Goal: Information Seeking & Learning: Learn about a topic

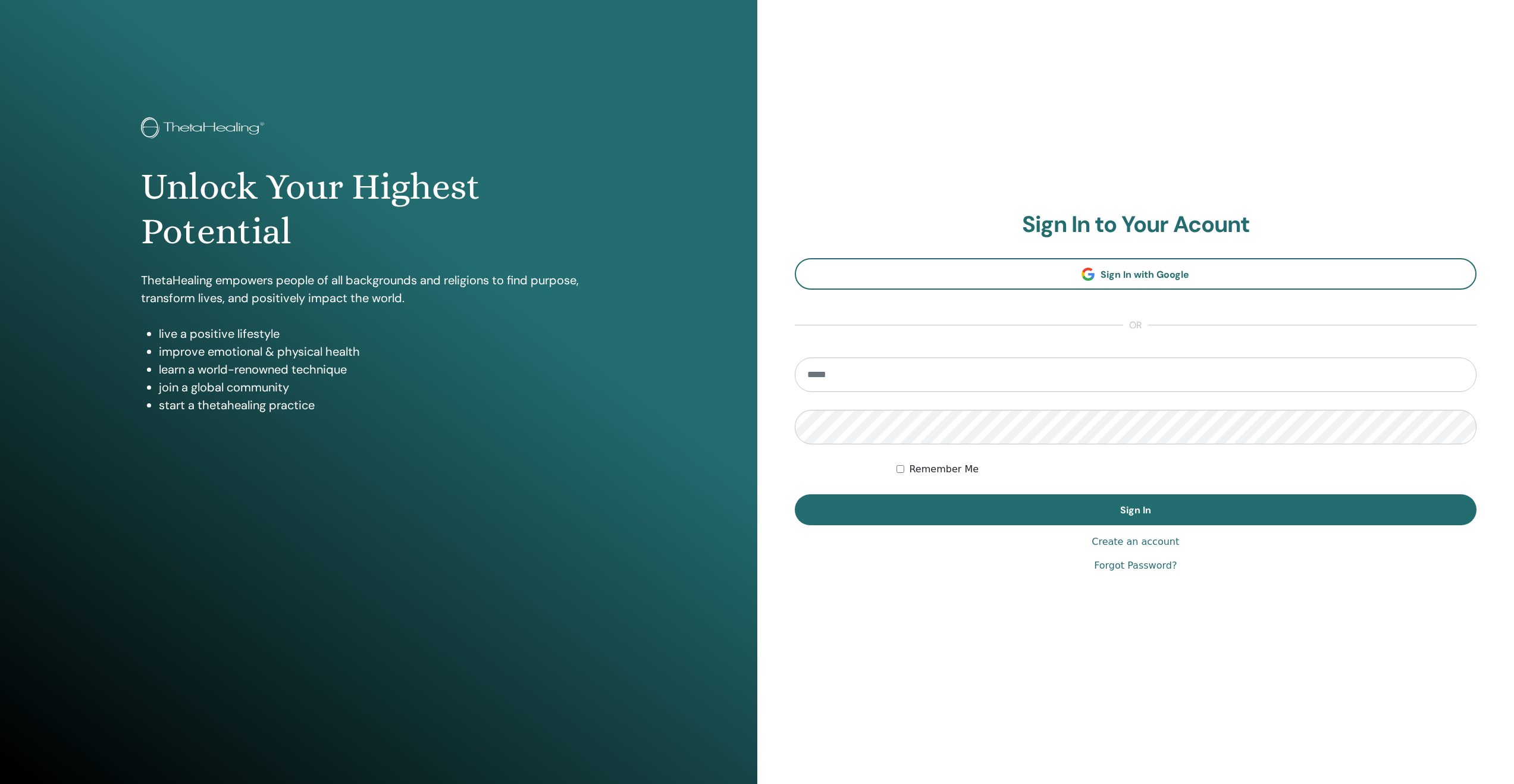
click at [1050, 372] on input "email" at bounding box center [1136, 375] width 683 height 35
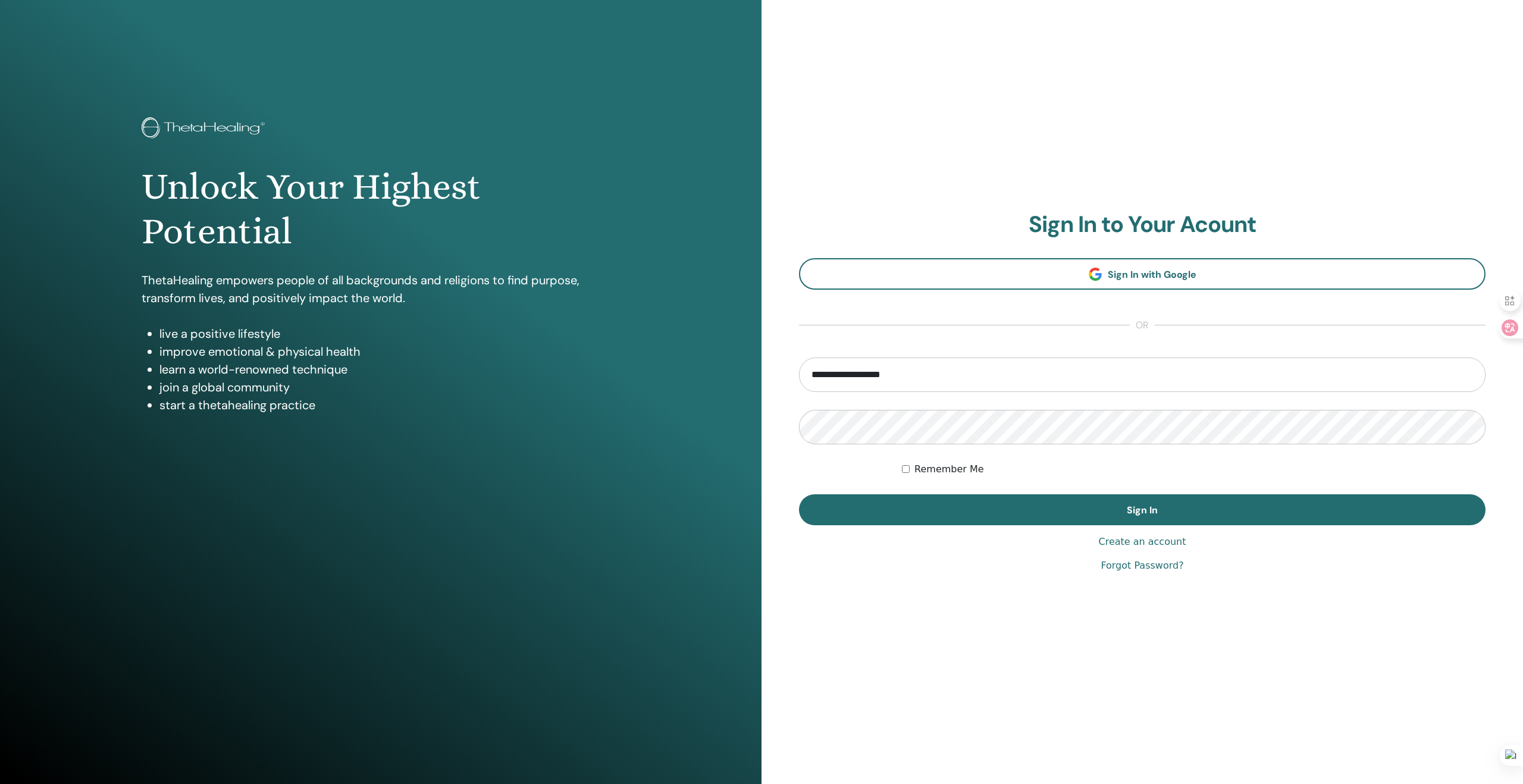
type input "**********"
click at [799, 494] on button "Sign In" at bounding box center [1142, 510] width 687 height 31
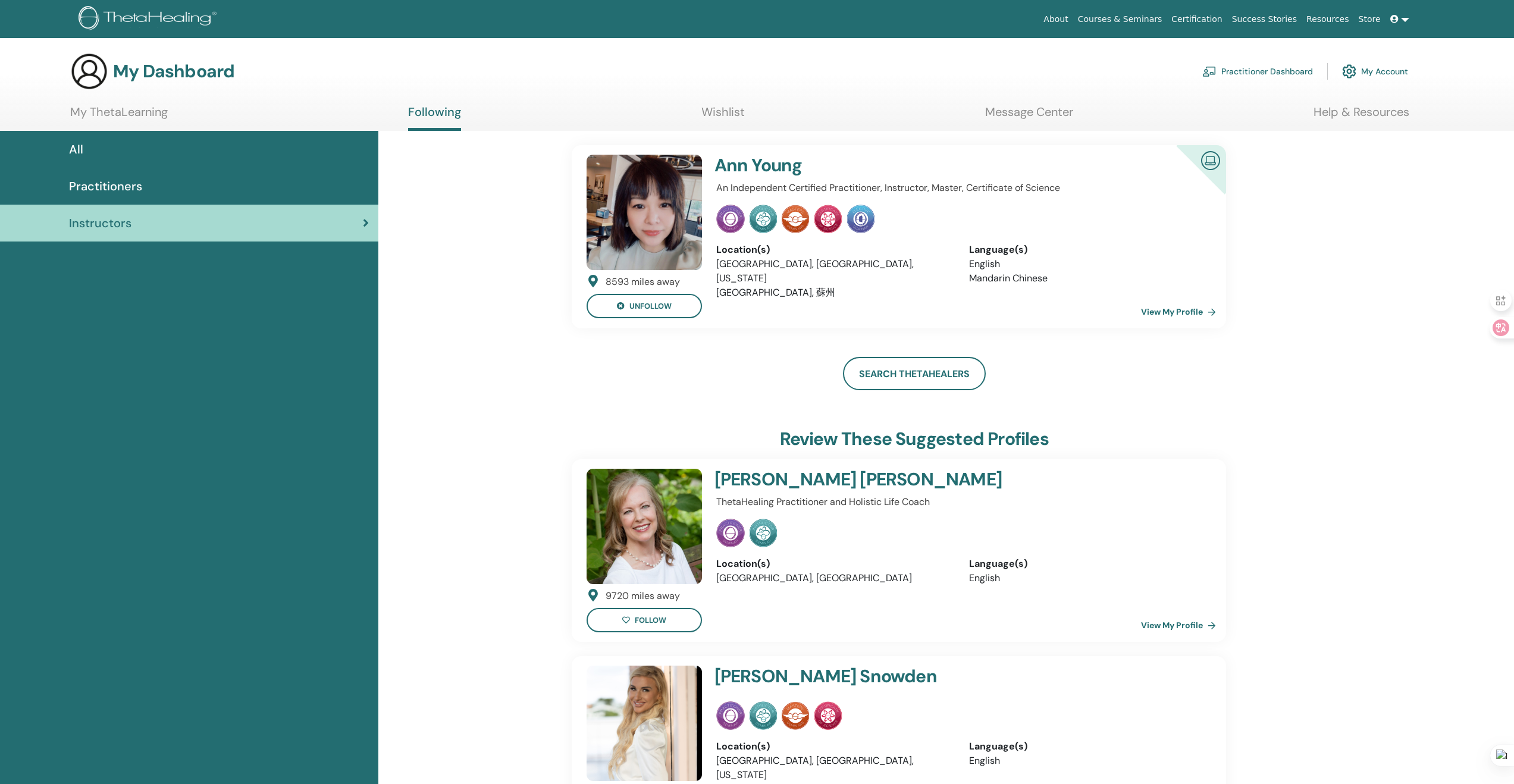
click at [1190, 310] on link "View My Profile" at bounding box center [1181, 312] width 80 height 24
click at [1196, 309] on link "View My Profile" at bounding box center [1181, 312] width 80 height 24
click at [178, 180] on div "Practitioners" at bounding box center [190, 186] width 359 height 18
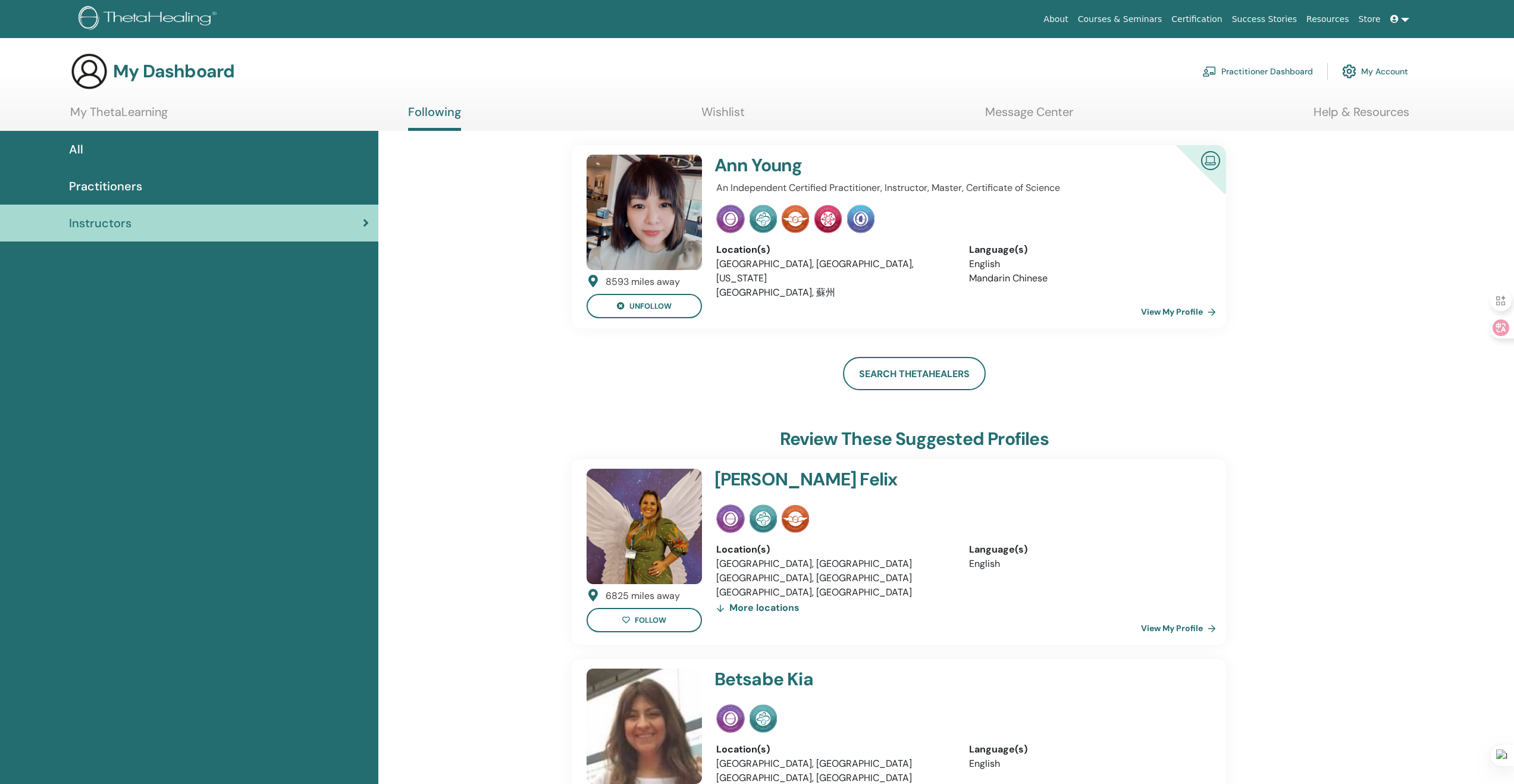
click at [733, 109] on link "Wishlist" at bounding box center [724, 116] width 44 height 23
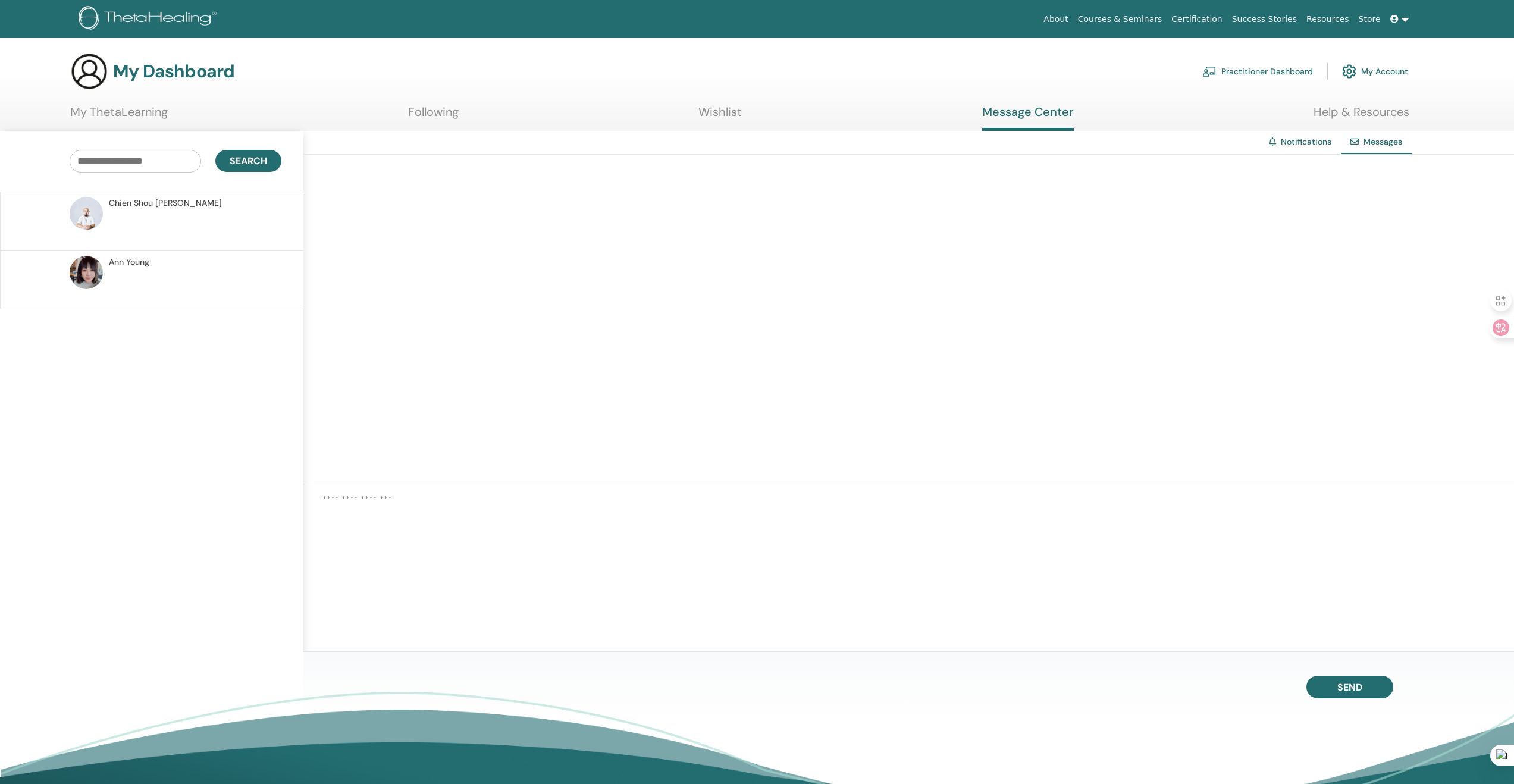
click at [159, 113] on link "My ThetaLearning" at bounding box center [119, 116] width 97 height 23
click at [135, 108] on link "My ThetaLearning" at bounding box center [119, 116] width 97 height 23
click at [161, 72] on h3 "My Dashboard" at bounding box center [173, 71] width 121 height 21
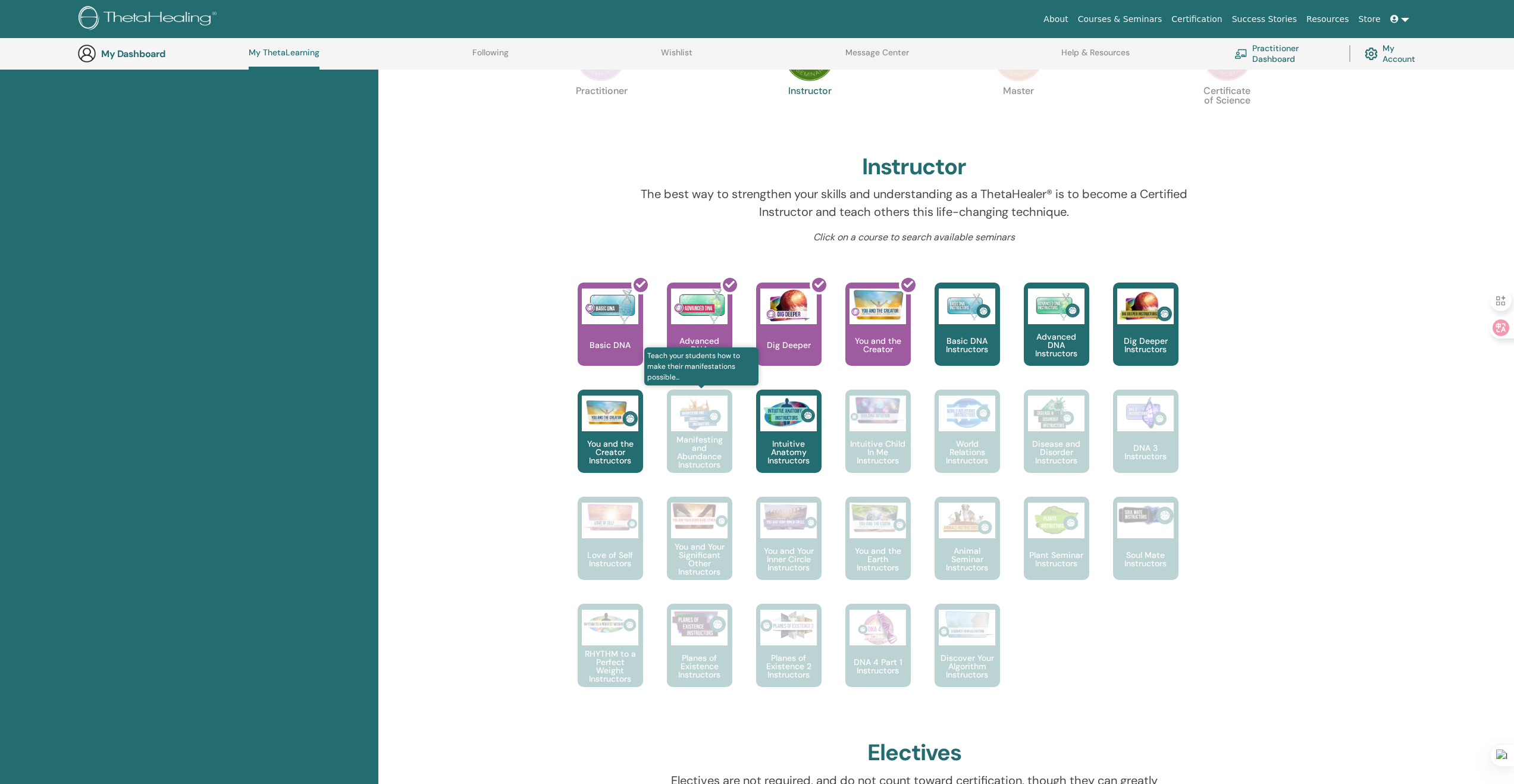
scroll to position [292, 0]
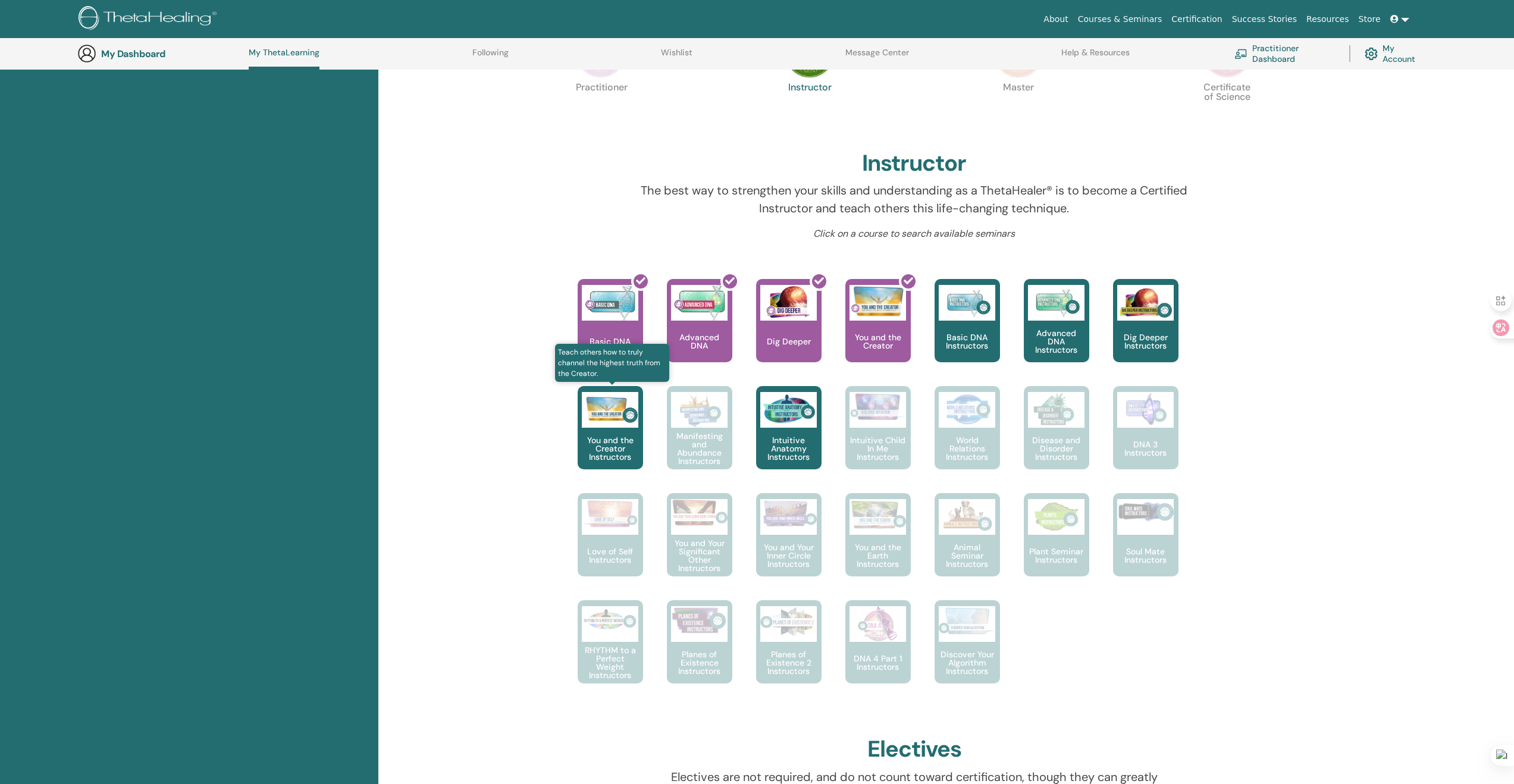
click at [623, 440] on p "You and the Creator Instructors" at bounding box center [610, 448] width 66 height 25
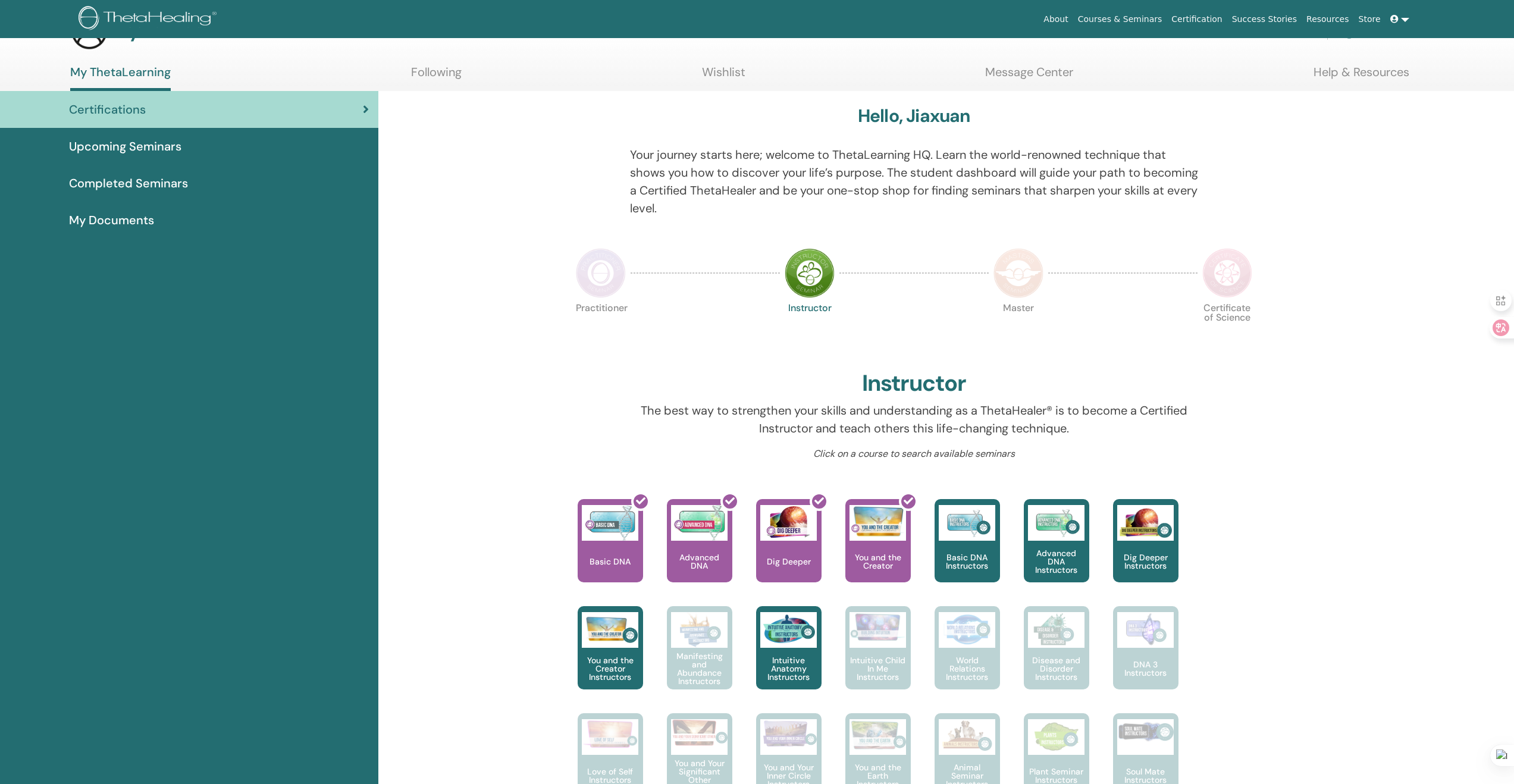
scroll to position [40, 0]
click at [150, 177] on span "Completed Seminars" at bounding box center [128, 182] width 119 height 18
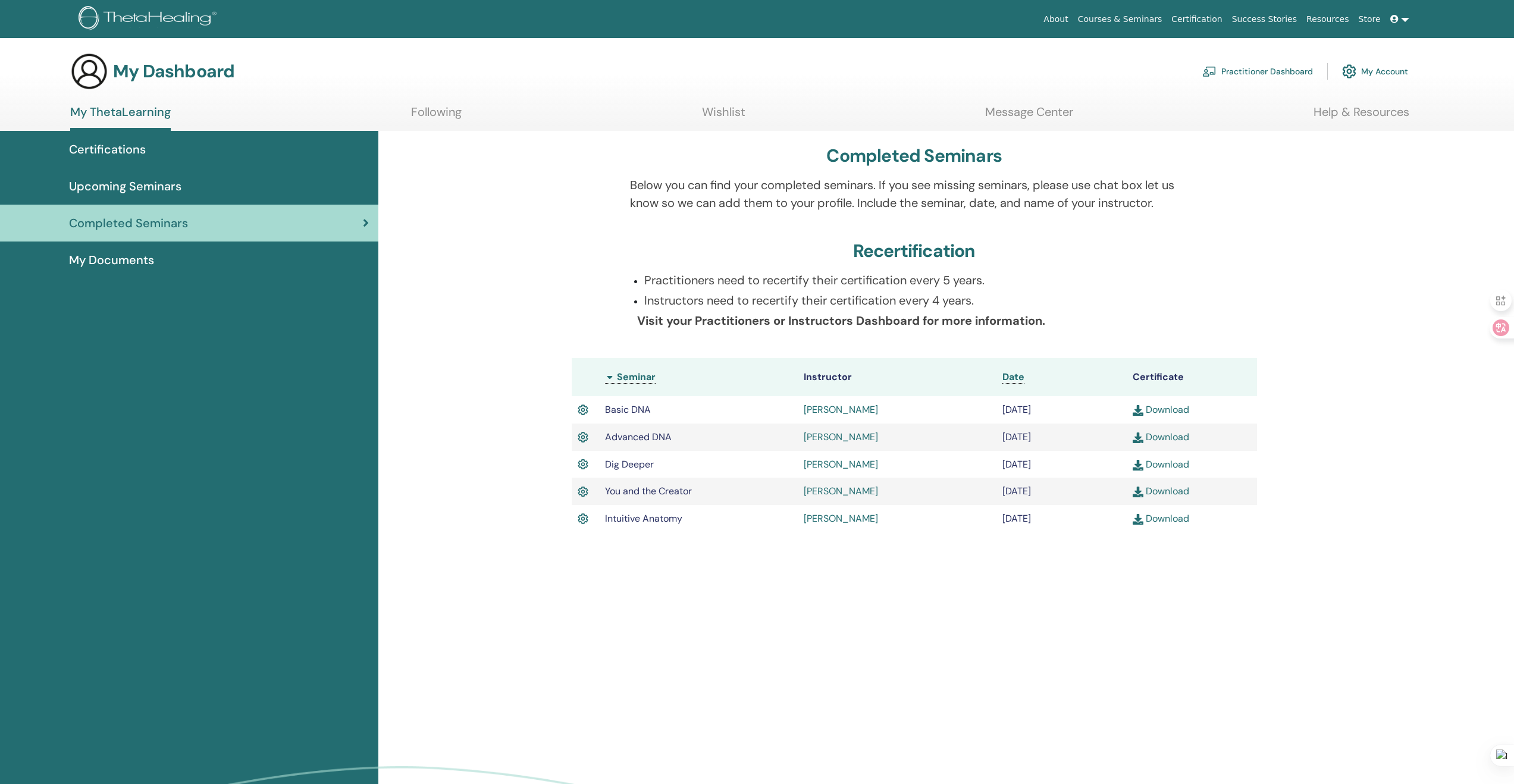
click at [1142, 494] on img at bounding box center [1138, 492] width 11 height 11
click at [1142, 518] on img at bounding box center [1138, 519] width 11 height 11
click at [1137, 522] on img at bounding box center [1138, 519] width 11 height 11
click at [188, 17] on img at bounding box center [149, 19] width 142 height 27
